Goal: Navigation & Orientation: Go to known website

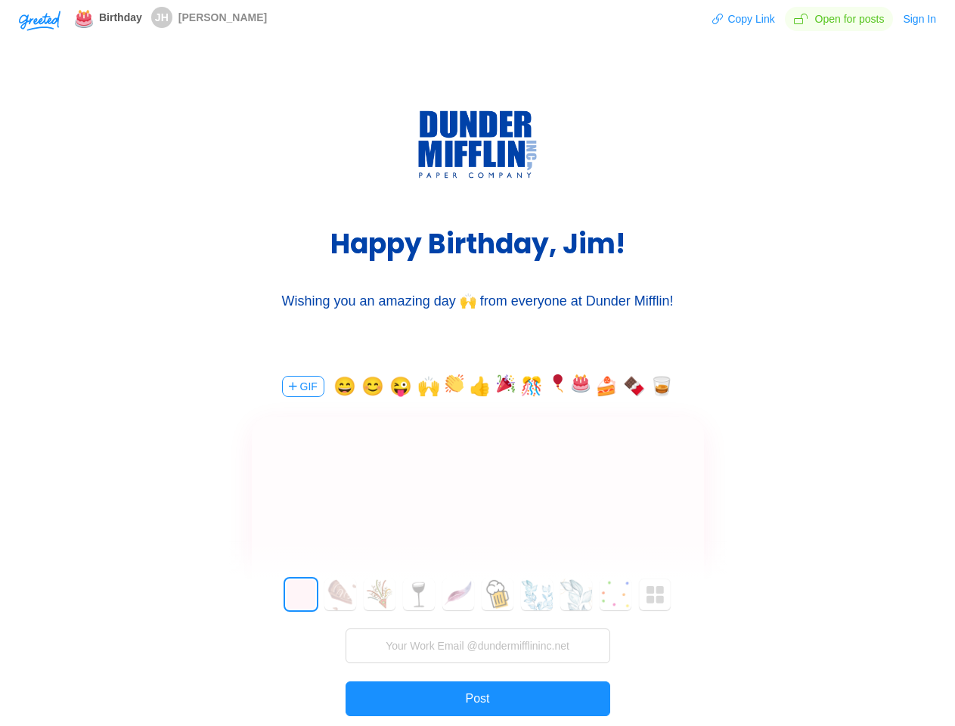
click at [477, 363] on div "GIF 😄 😊 😜 🙌 👍 🎊 🍰 🍫 🥃 0 1 2 3 4 5 6 7 8 9 10 11 12 13 14 15 16 17 18 19 20 21 2…" at bounding box center [478, 571] width 454 height 432
click at [39, 20] on img "button" at bounding box center [40, 21] width 42 height 20
click at [745, 19] on button "Copy Link" at bounding box center [743, 19] width 64 height 24
click at [920, 19] on button "Sign In" at bounding box center [919, 19] width 35 height 24
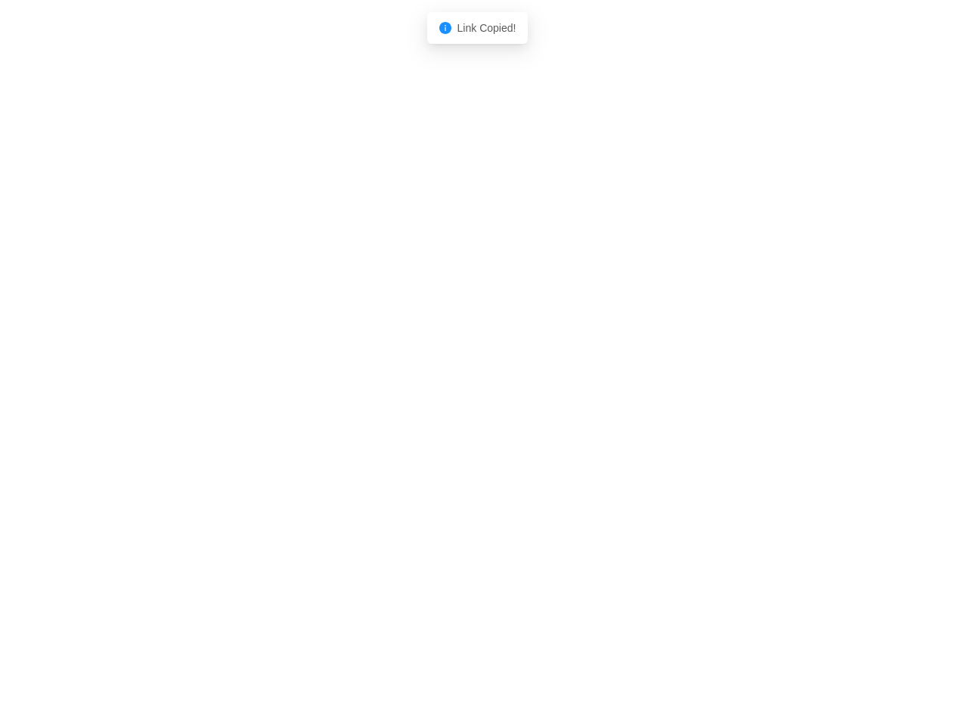
click at [302, 386] on body "Shadow: (click to exit) Link Copied!" at bounding box center [477, 363] width 955 height 726
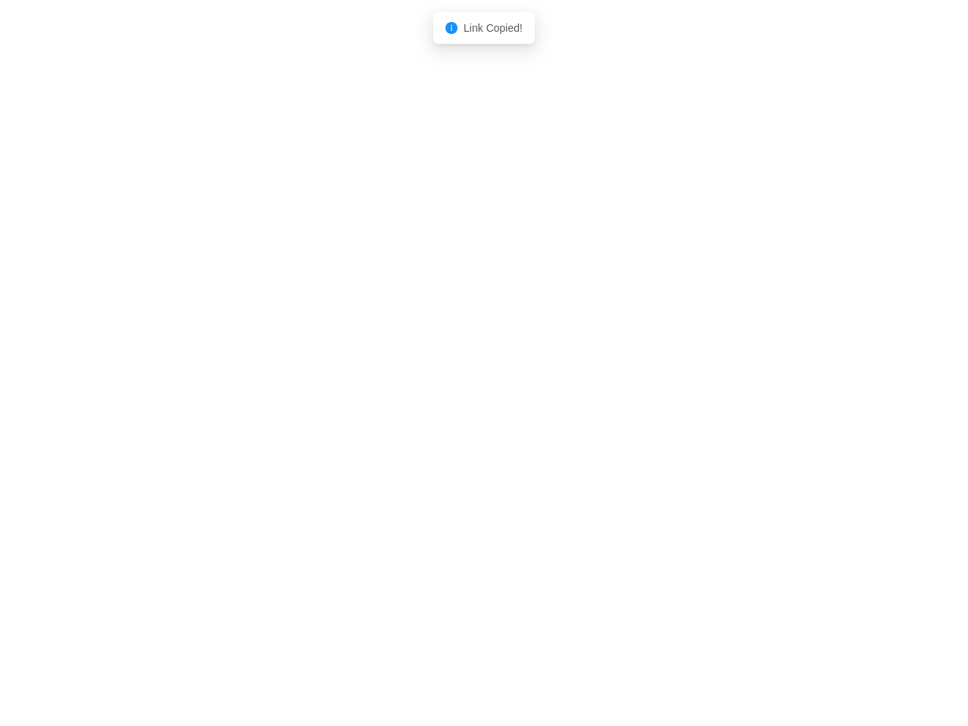
click at [342, 386] on body "Shadow: (click to exit) Link Copied!" at bounding box center [484, 363] width 968 height 726
click at [373, 386] on body "Shadow: (click to exit) Link Copied!" at bounding box center [484, 363] width 968 height 726
click at [402, 386] on body "Shadow: (click to exit) Link Copied!" at bounding box center [484, 363] width 968 height 726
click at [432, 386] on body "Shadow: (click to exit) Link Copied!" at bounding box center [484, 363] width 968 height 726
click at [459, 386] on body "Shadow: (click to exit) Link Copied!" at bounding box center [484, 363] width 968 height 726
